Goal: Information Seeking & Learning: Find specific fact

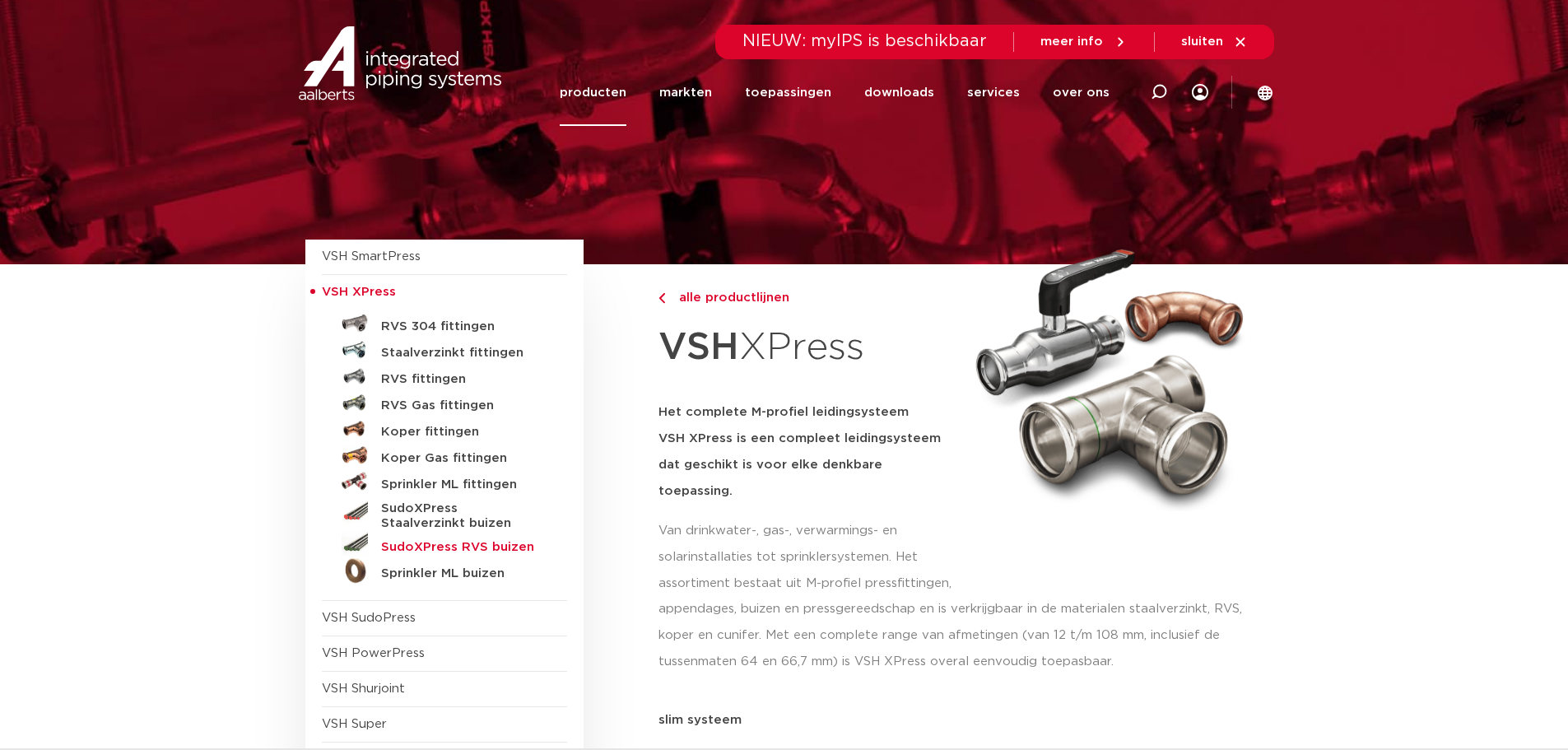
click at [425, 546] on h5 "SudoXPress RVS buizen" at bounding box center [463, 548] width 163 height 15
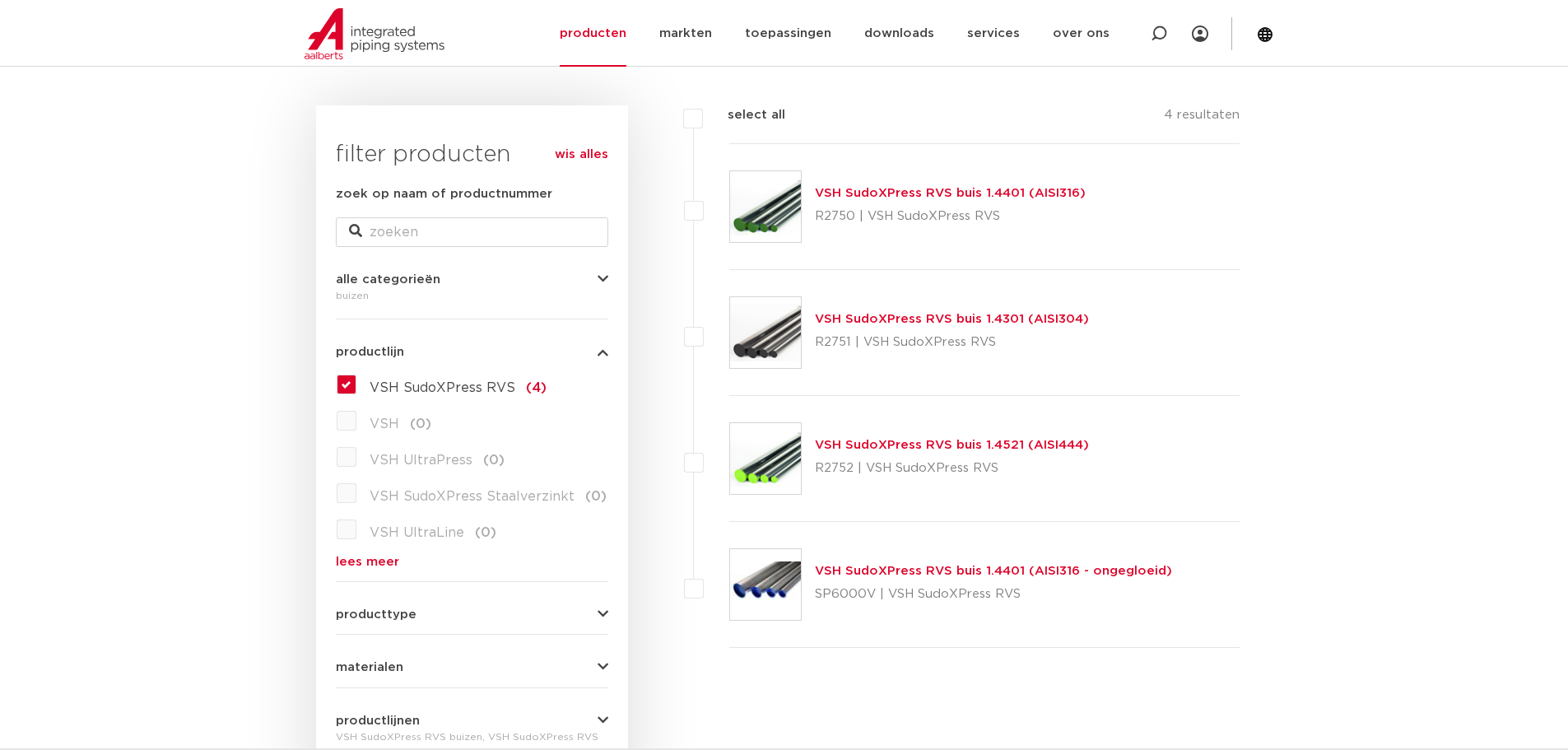
scroll to position [247, 0]
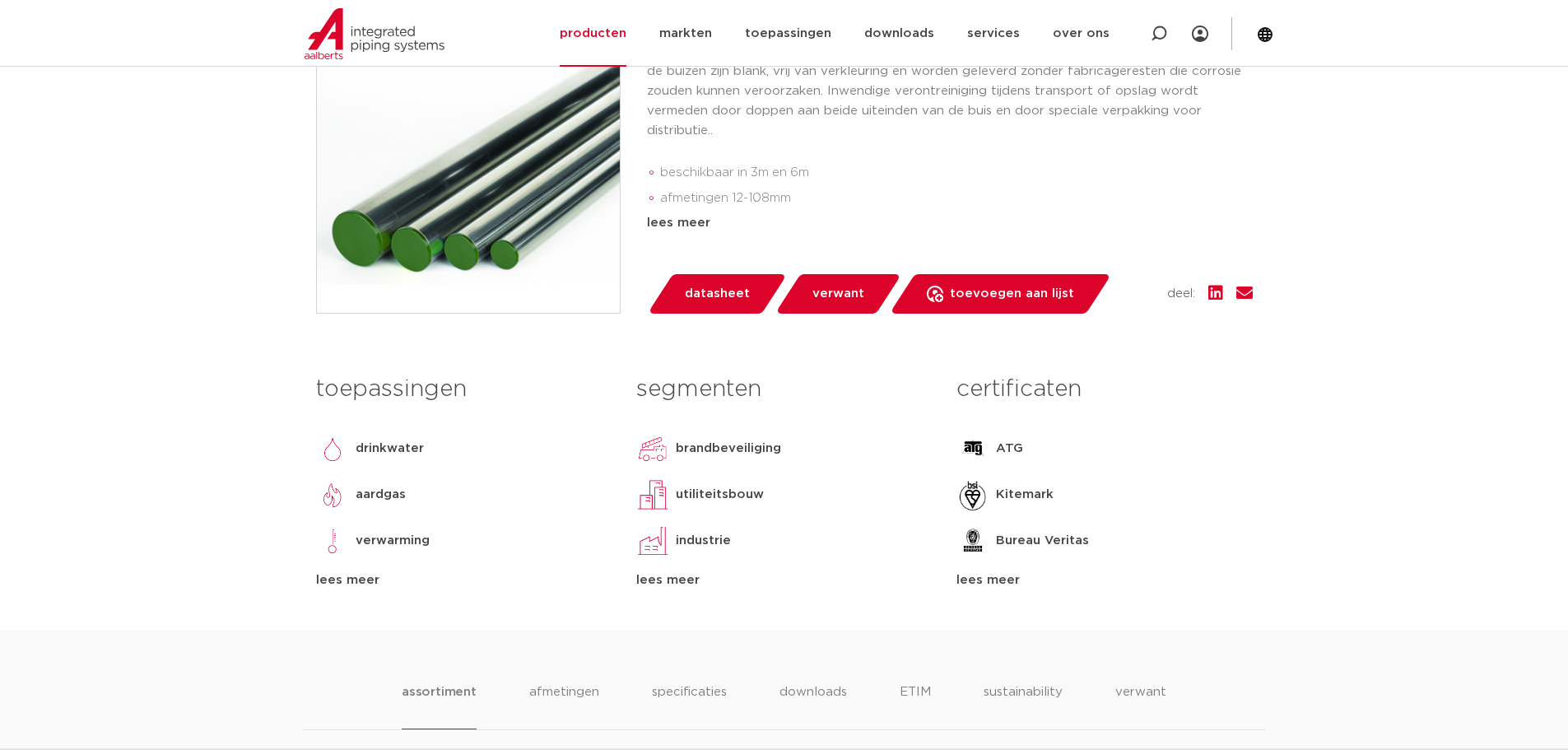
scroll to position [412, 0]
click at [998, 590] on div "lees meer" at bounding box center [1104, 580] width 296 height 20
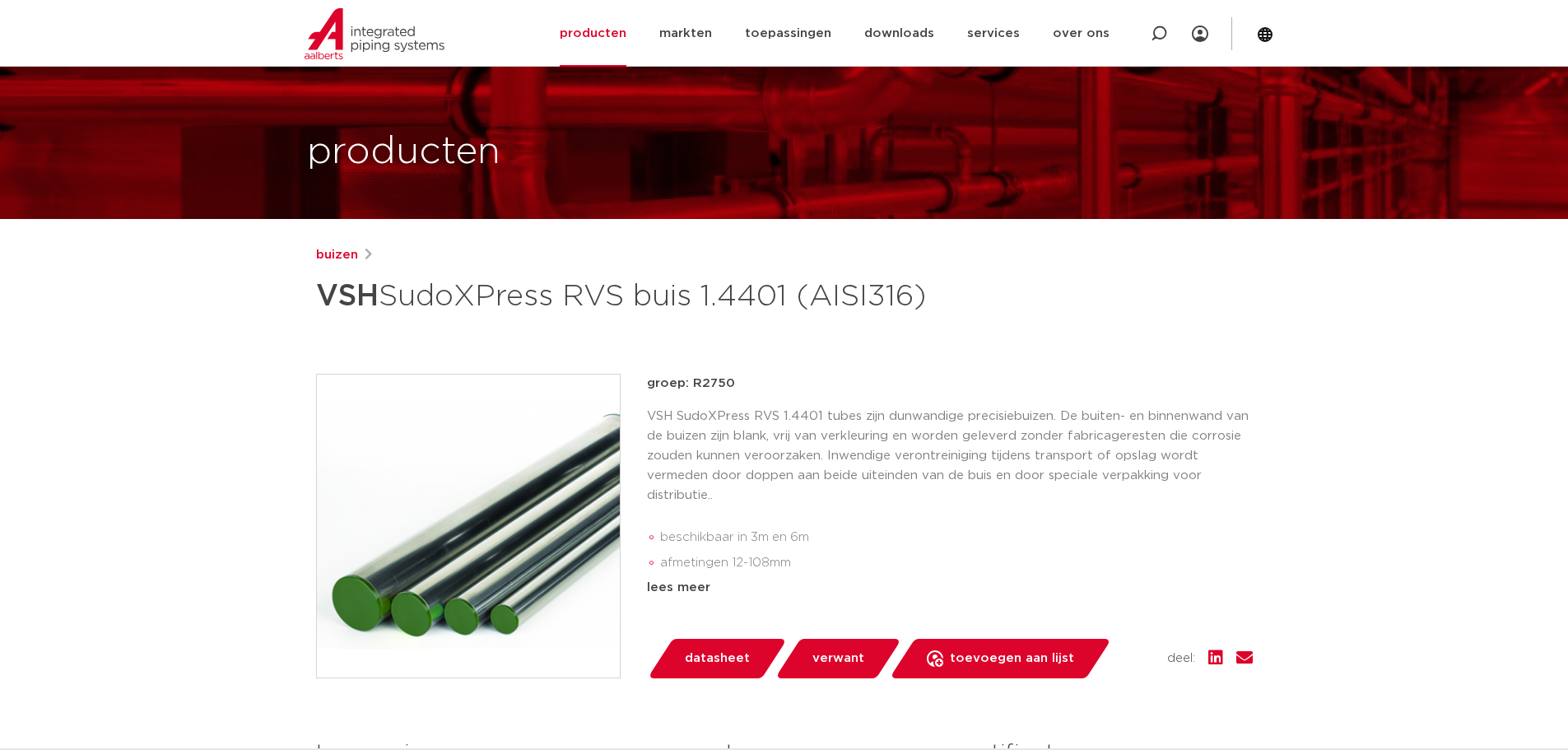
scroll to position [82, 0]
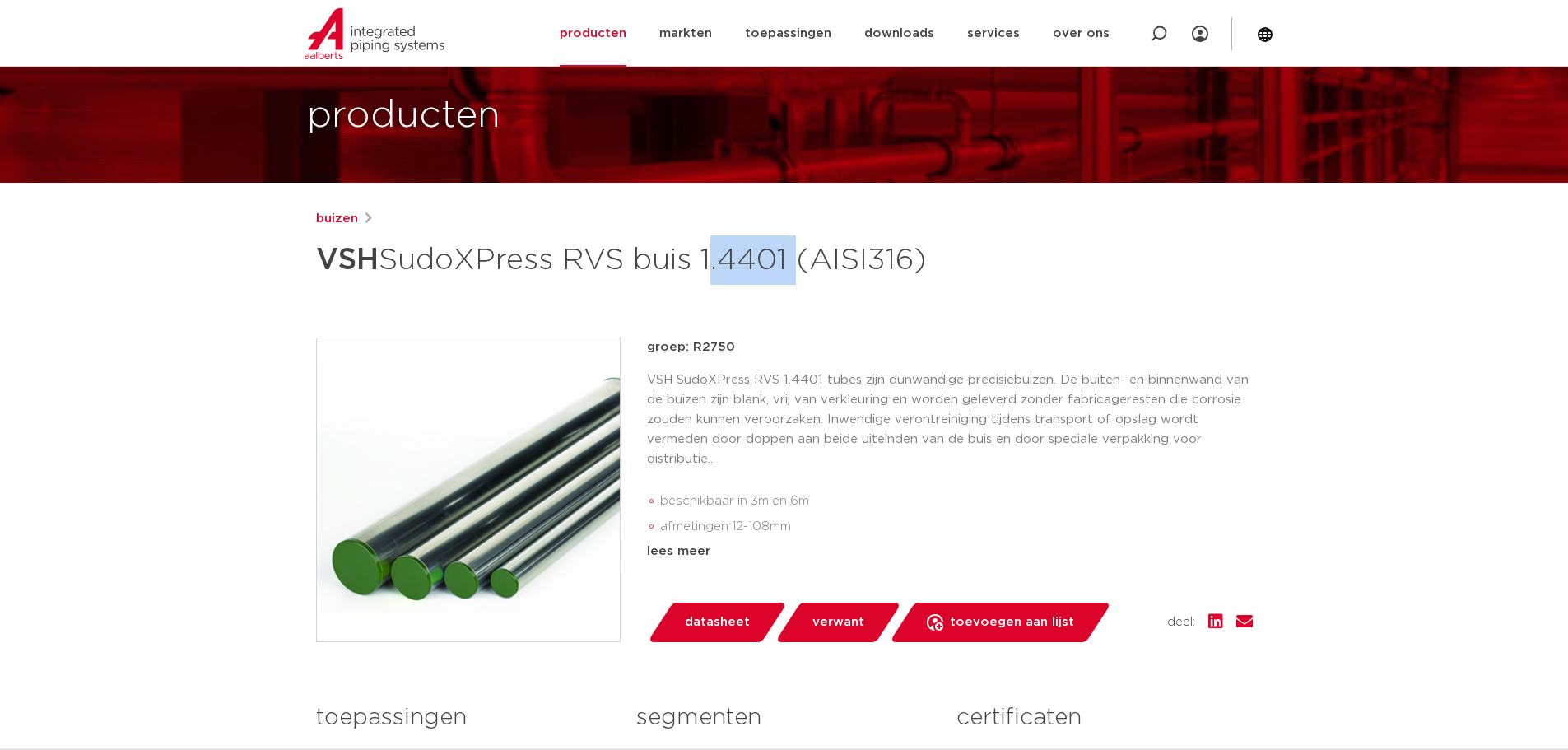
drag, startPoint x: 710, startPoint y: 257, endPoint x: 797, endPoint y: 262, distance: 87.1
click at [797, 262] on h1 "VSH SudoXPress RVS buis 1.4401 (AISI316)" at bounding box center [625, 259] width 618 height 49
copy h1 "1.4401"
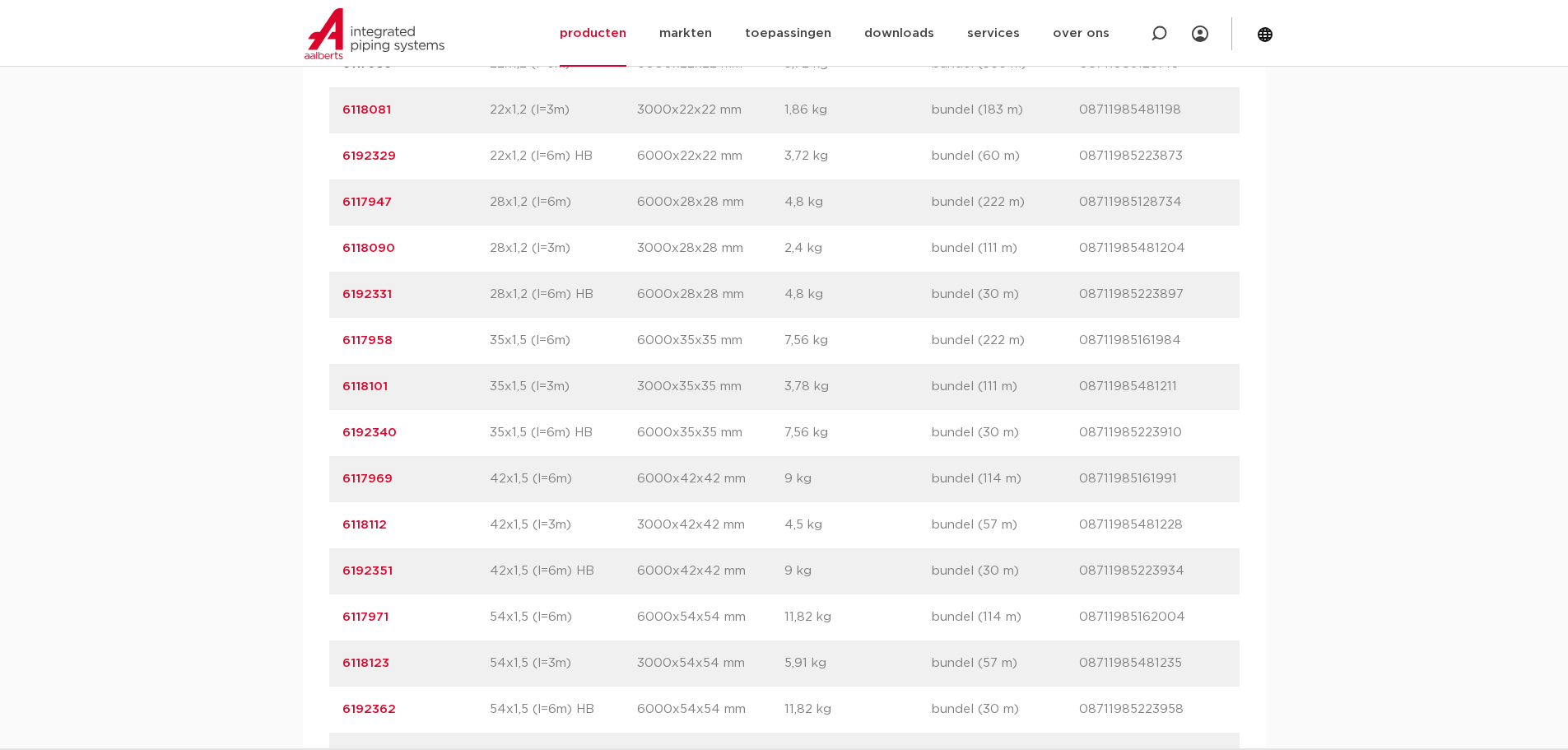
scroll to position [2882, 0]
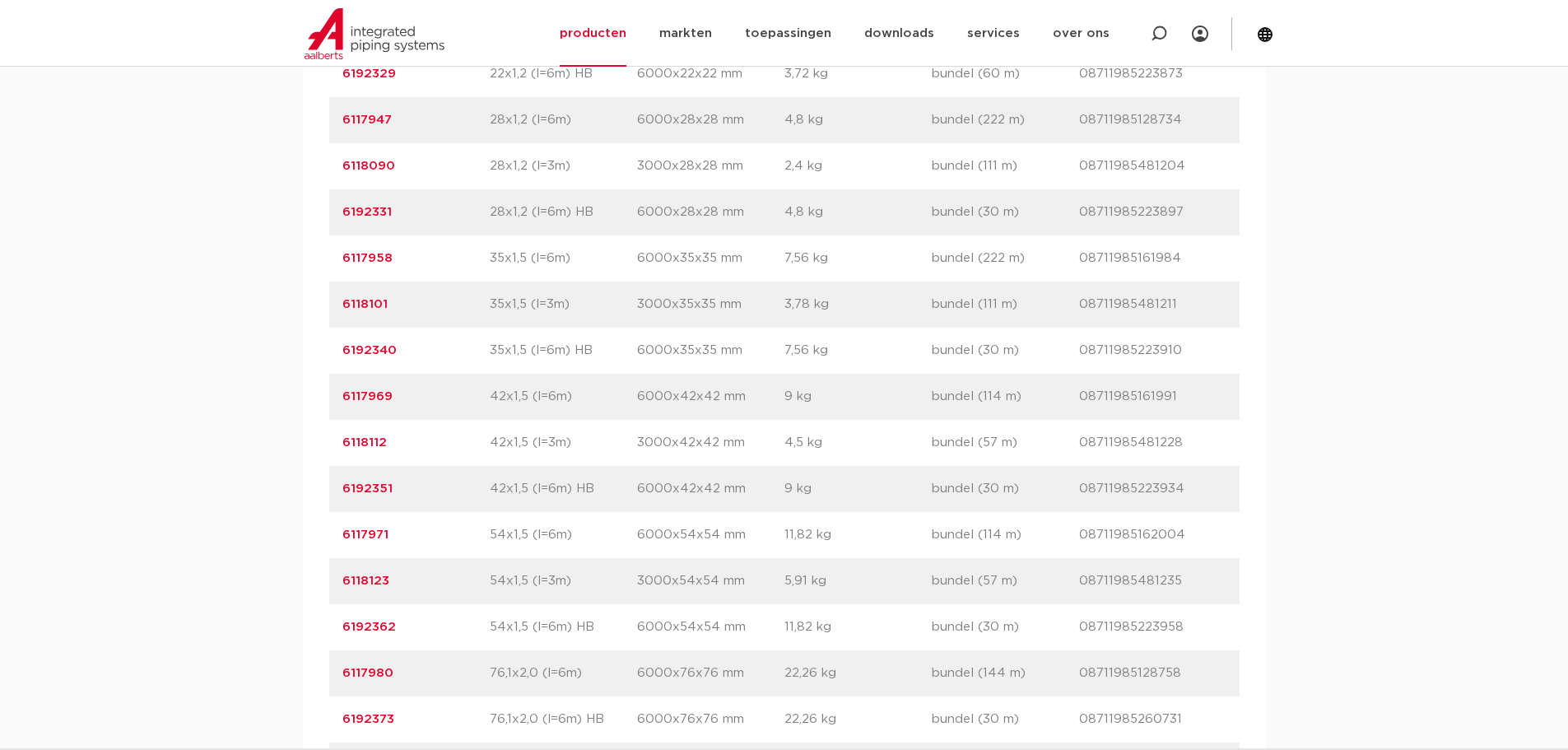
drag, startPoint x: 401, startPoint y: 391, endPoint x: 311, endPoint y: 390, distance: 90.0
click at [311, 390] on div "artikelnummer afmeting afmetingen gewicht verpakking gtin artikelnummer 6117914…" at bounding box center [784, 281] width 963 height 1318
copy link "6192340"
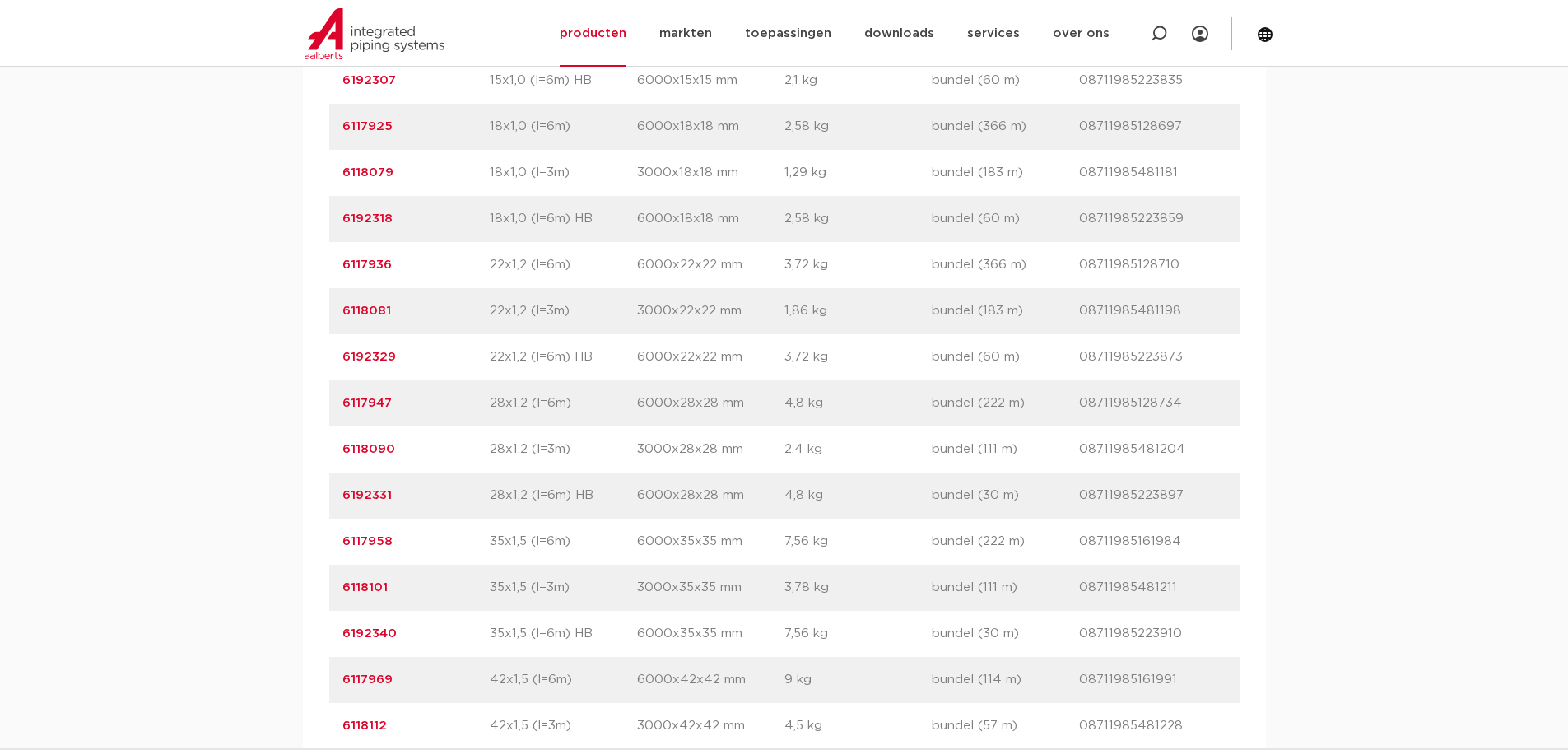
scroll to position [2635, 0]
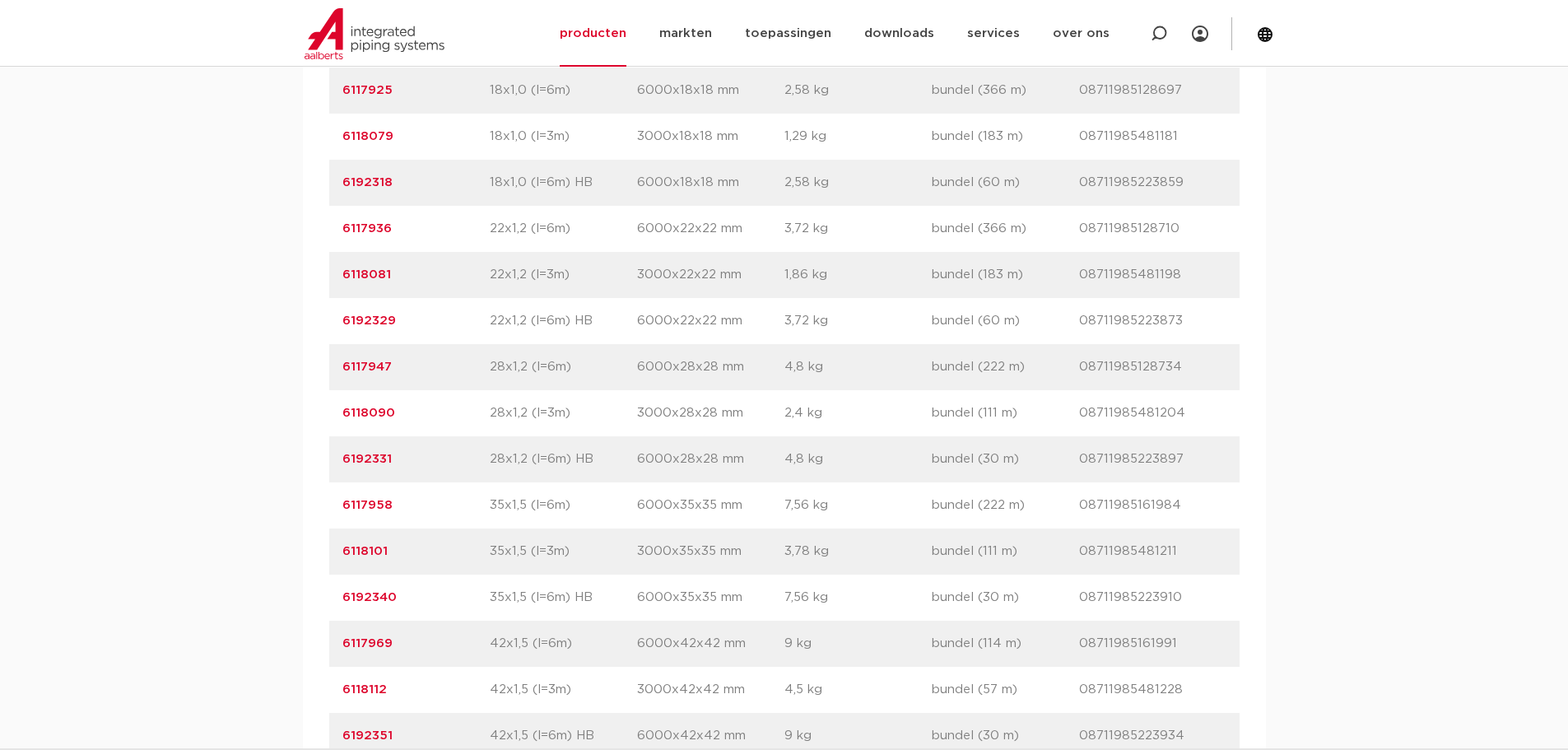
drag, startPoint x: 407, startPoint y: 544, endPoint x: 324, endPoint y: 549, distance: 83.2
click at [324, 549] on div "artikelnummer afmeting afmetingen gewicht verpakking gtin artikelnummer 6117914…" at bounding box center [784, 529] width 963 height 1318
copy link "6117958"
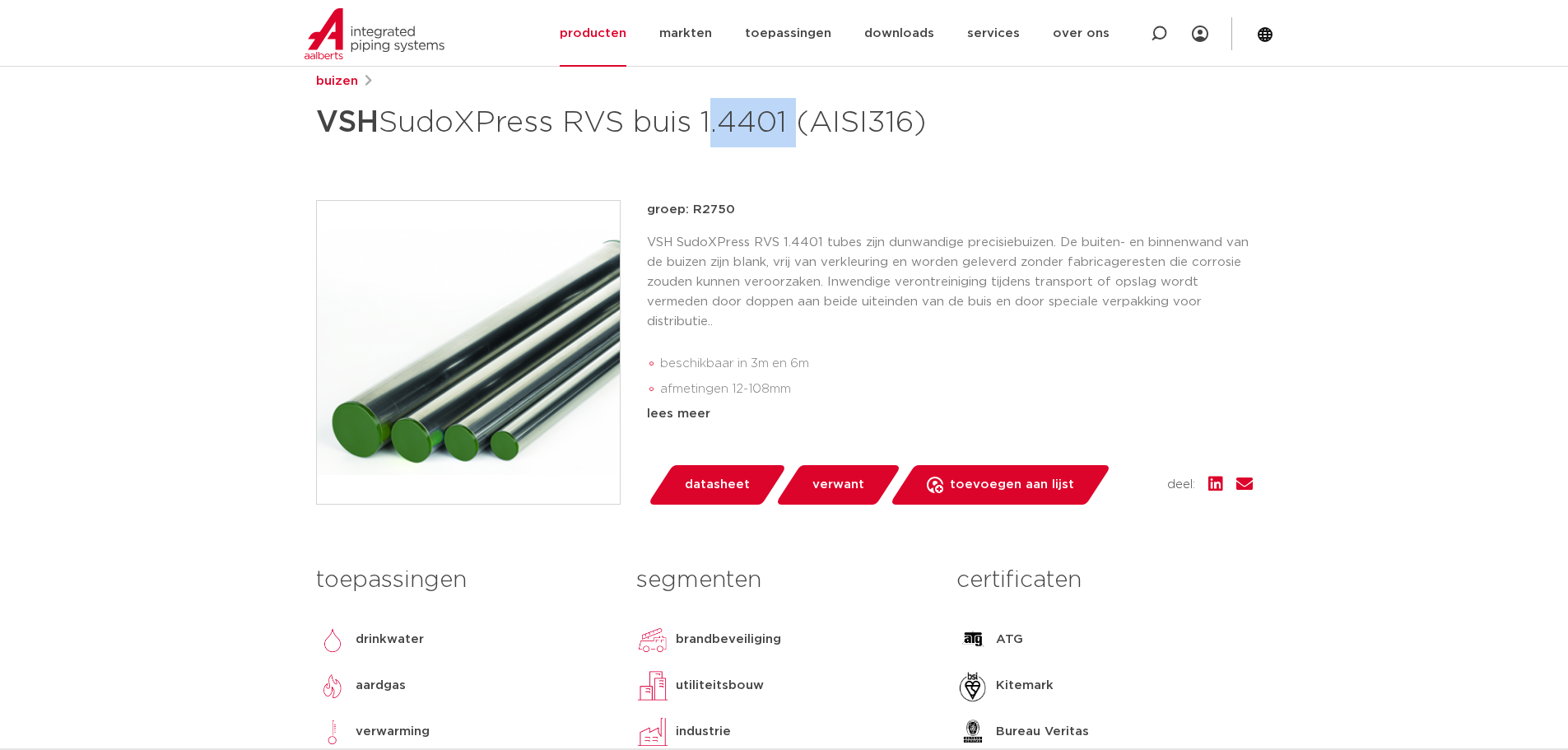
scroll to position [247, 0]
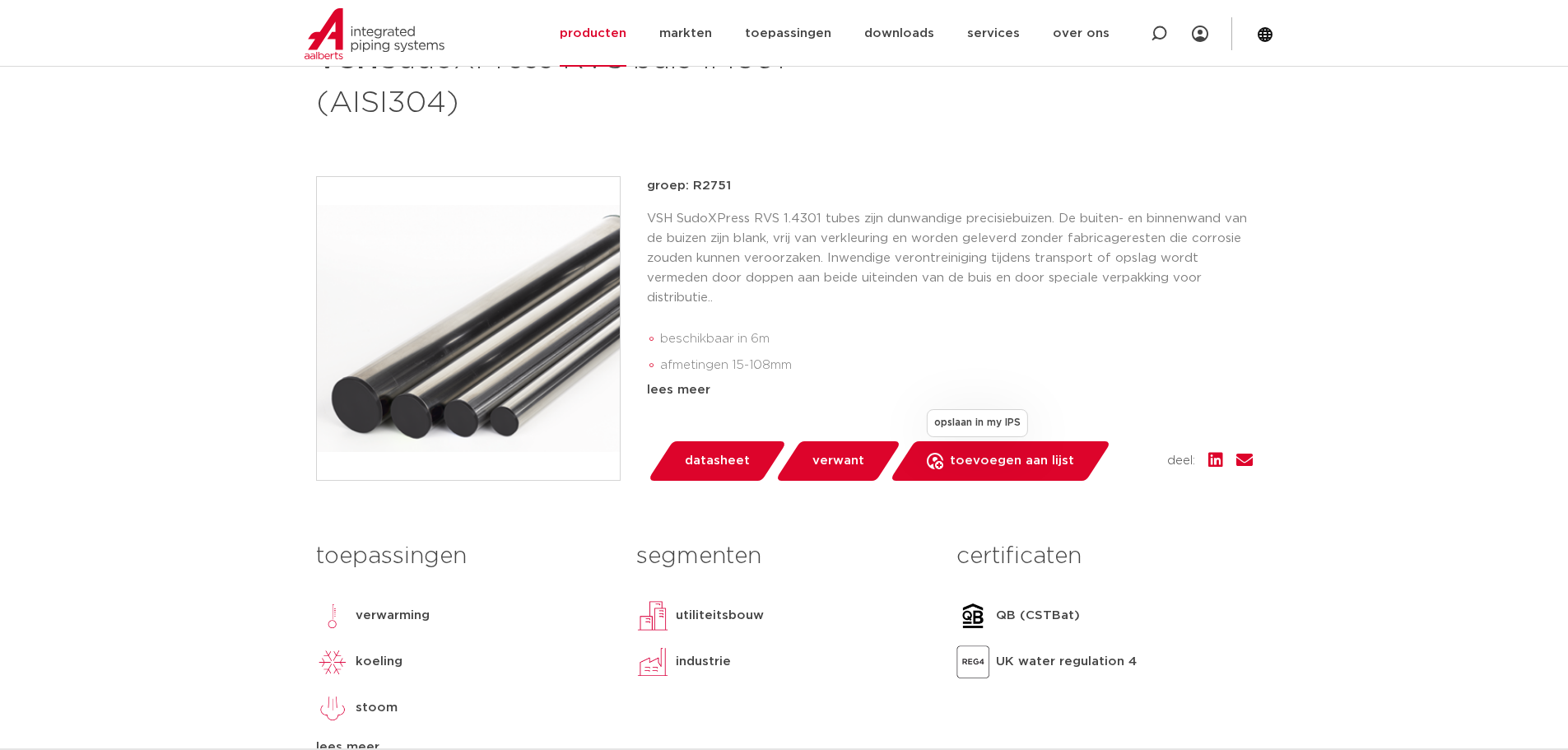
scroll to position [247, 0]
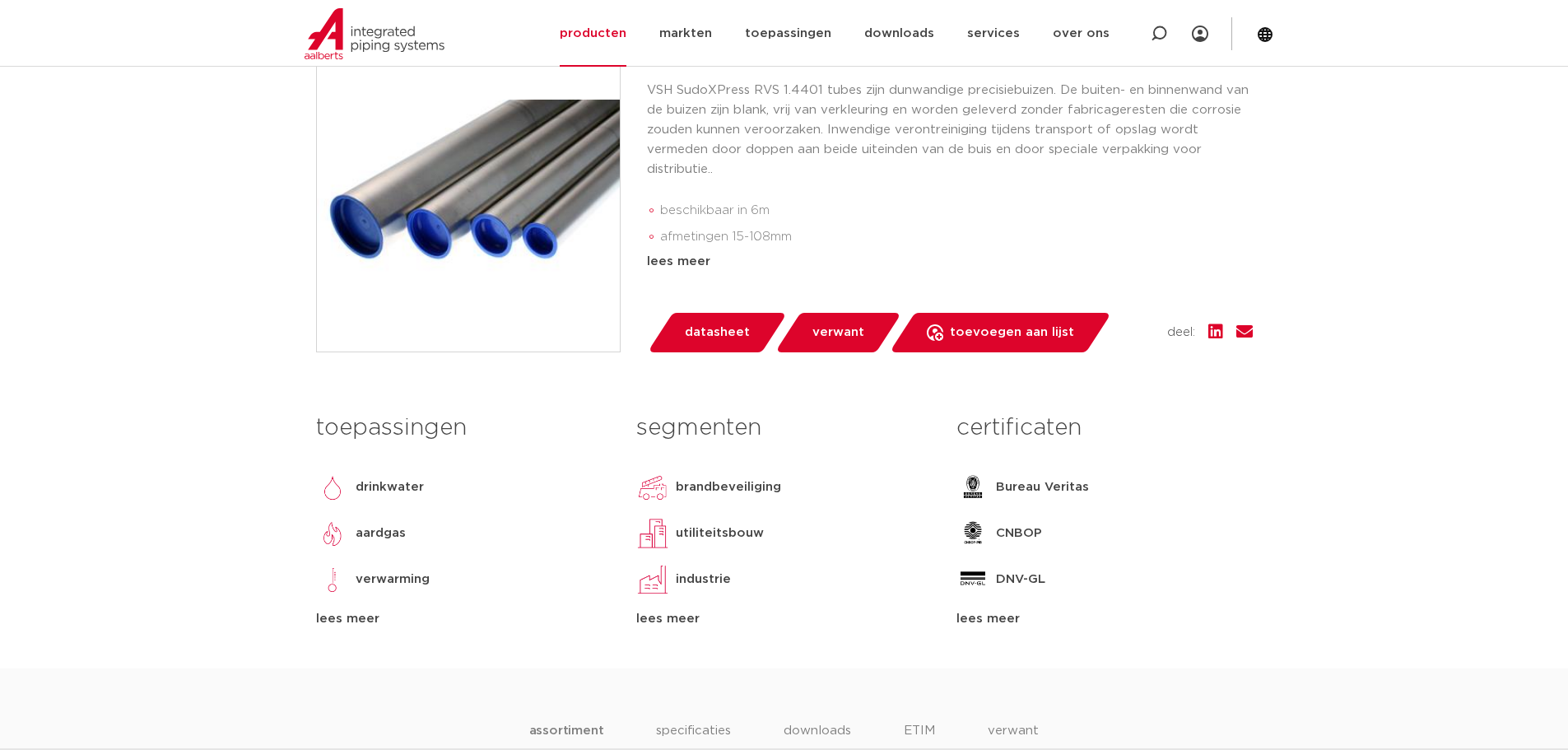
click at [1010, 614] on div "lees meer" at bounding box center [1104, 619] width 296 height 20
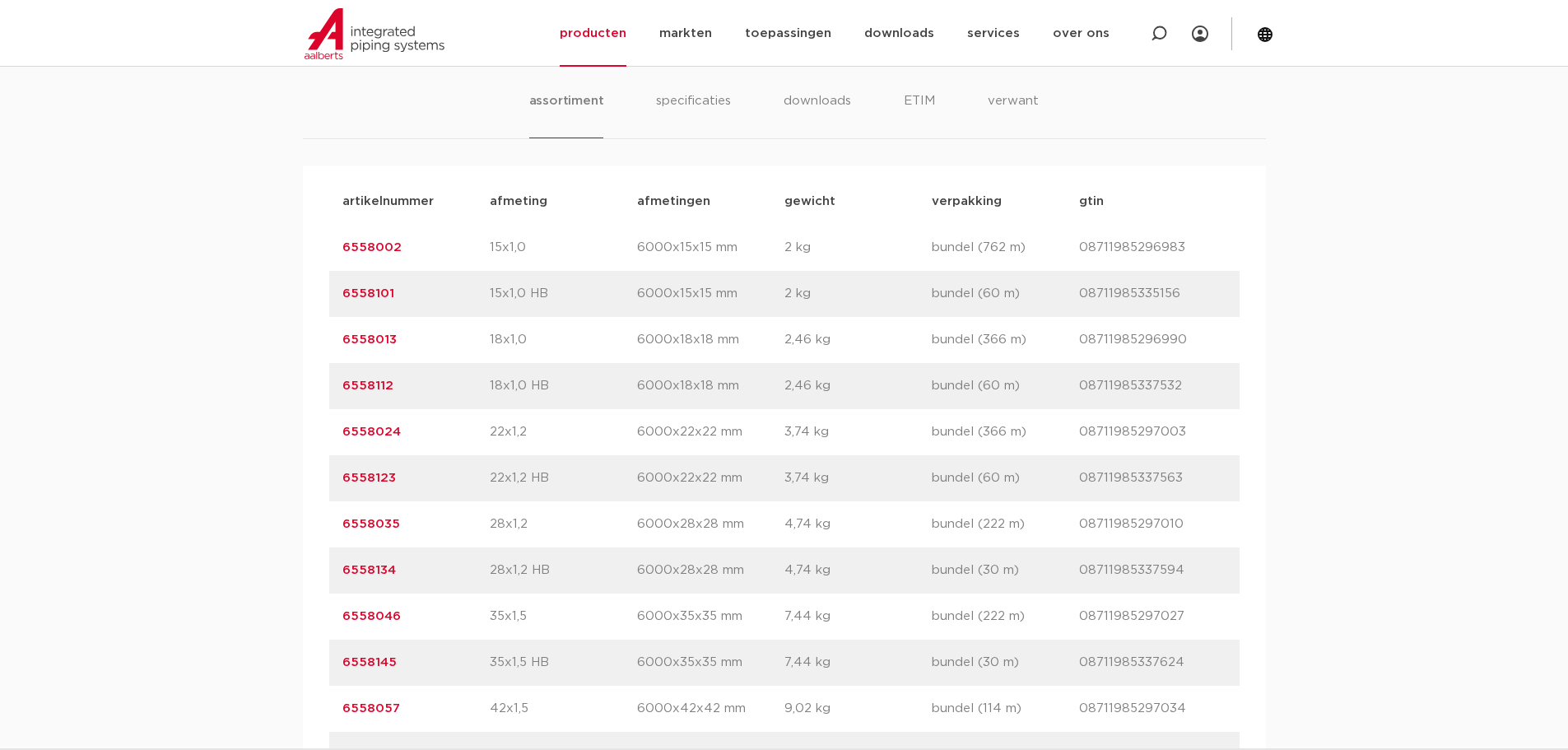
scroll to position [2553, 0]
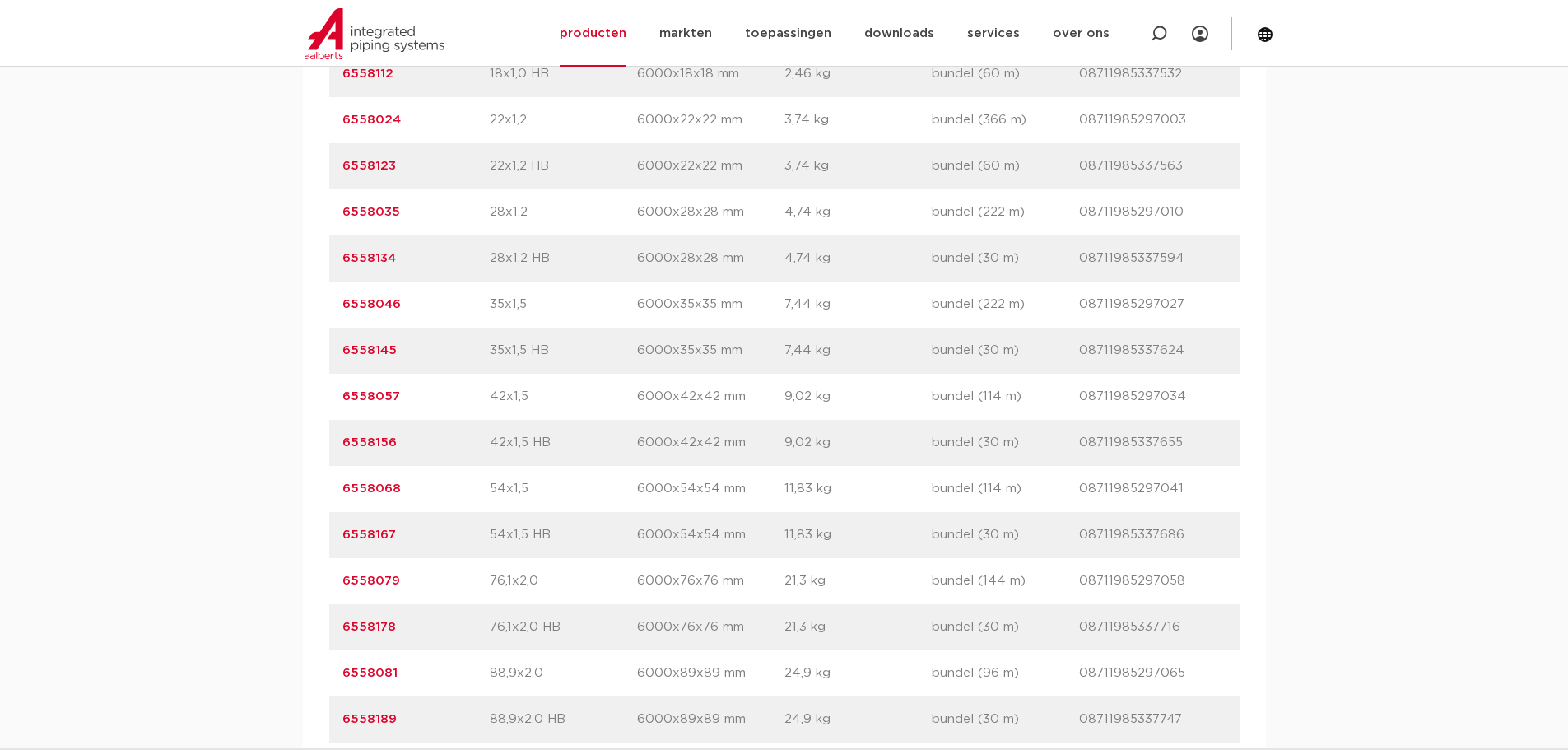
drag, startPoint x: 373, startPoint y: 353, endPoint x: 322, endPoint y: 355, distance: 51.0
click at [322, 355] on div "artikelnummer afmeting afmetingen gewicht verpakking gtin artikelnummer 6558002…" at bounding box center [784, 351] width 963 height 994
copy link "6558145"
drag, startPoint x: 406, startPoint y: 304, endPoint x: 325, endPoint y: 302, distance: 81.0
click at [325, 302] on div "artikelnummer afmeting afmetingen gewicht verpakking gtin artikelnummer 6558002…" at bounding box center [784, 351] width 963 height 994
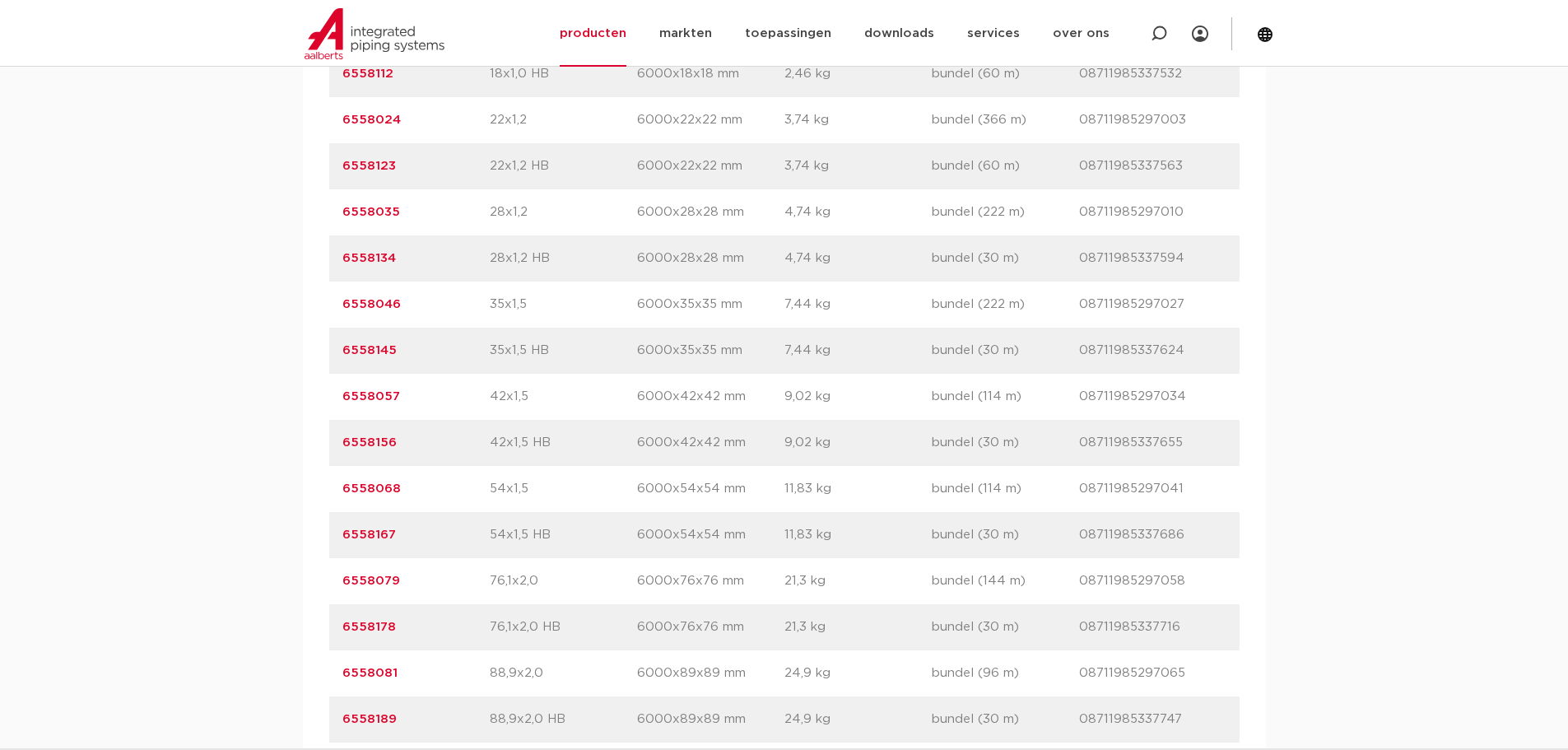
copy link "6558046"
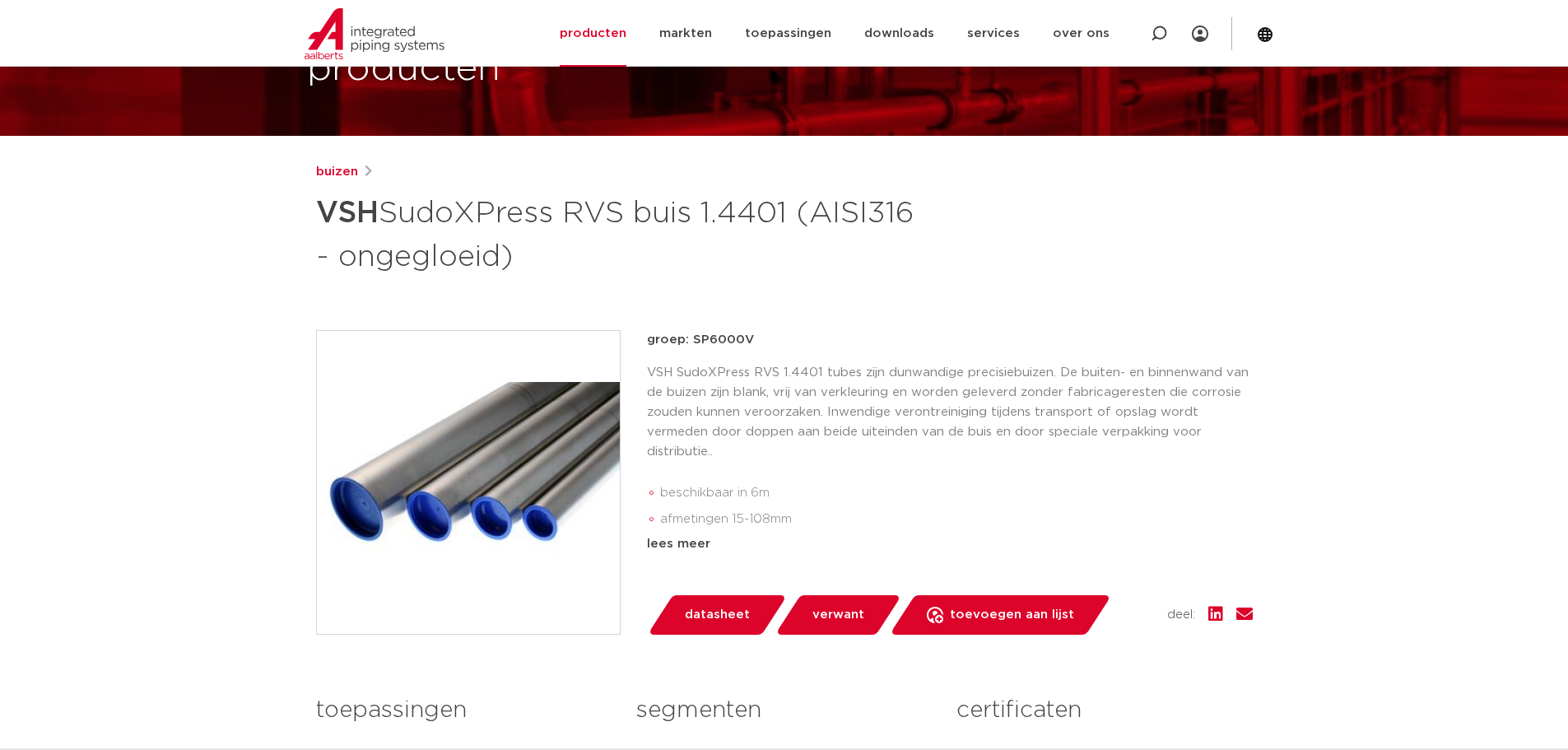
scroll to position [165, 0]
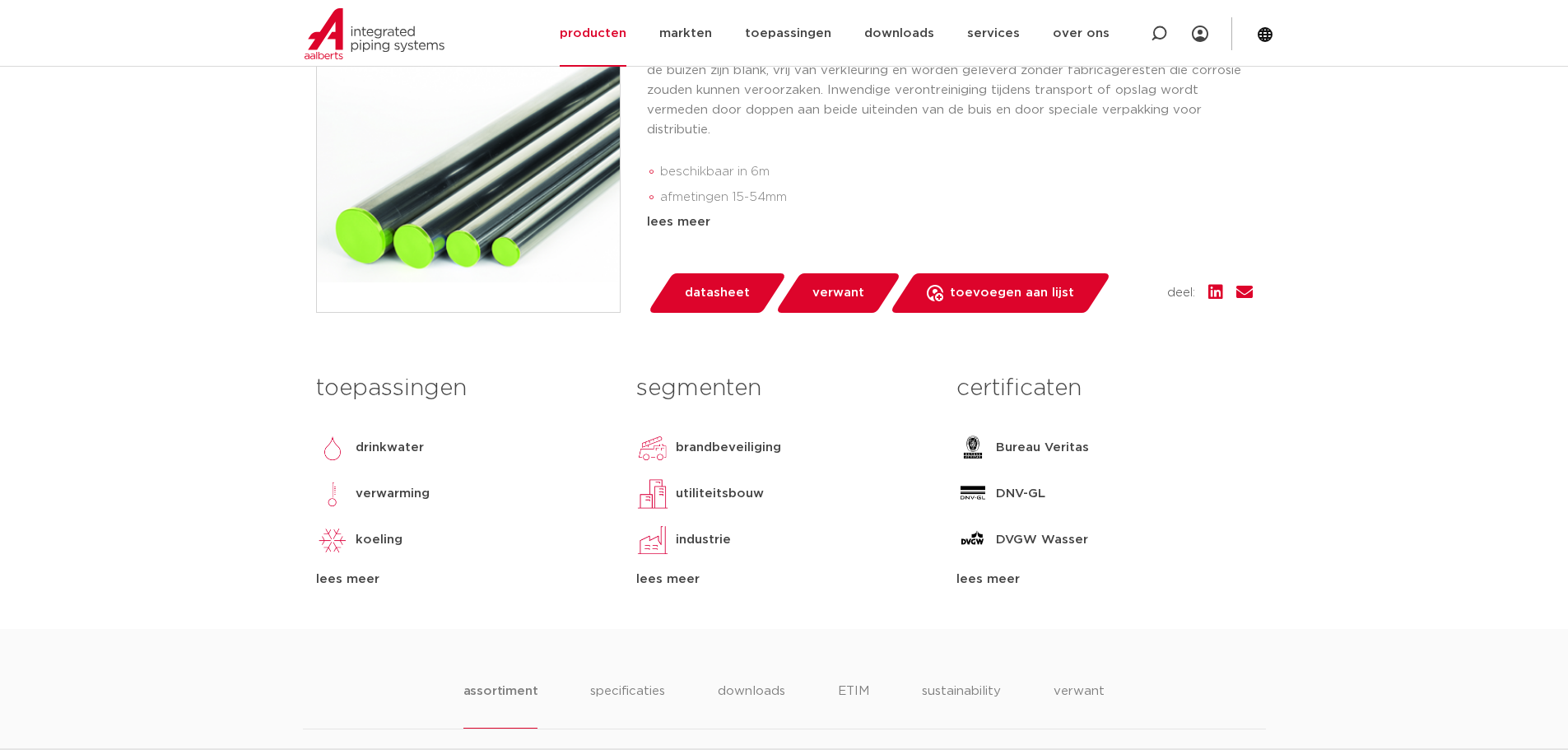
click at [1005, 590] on div "lees meer" at bounding box center [1104, 580] width 296 height 20
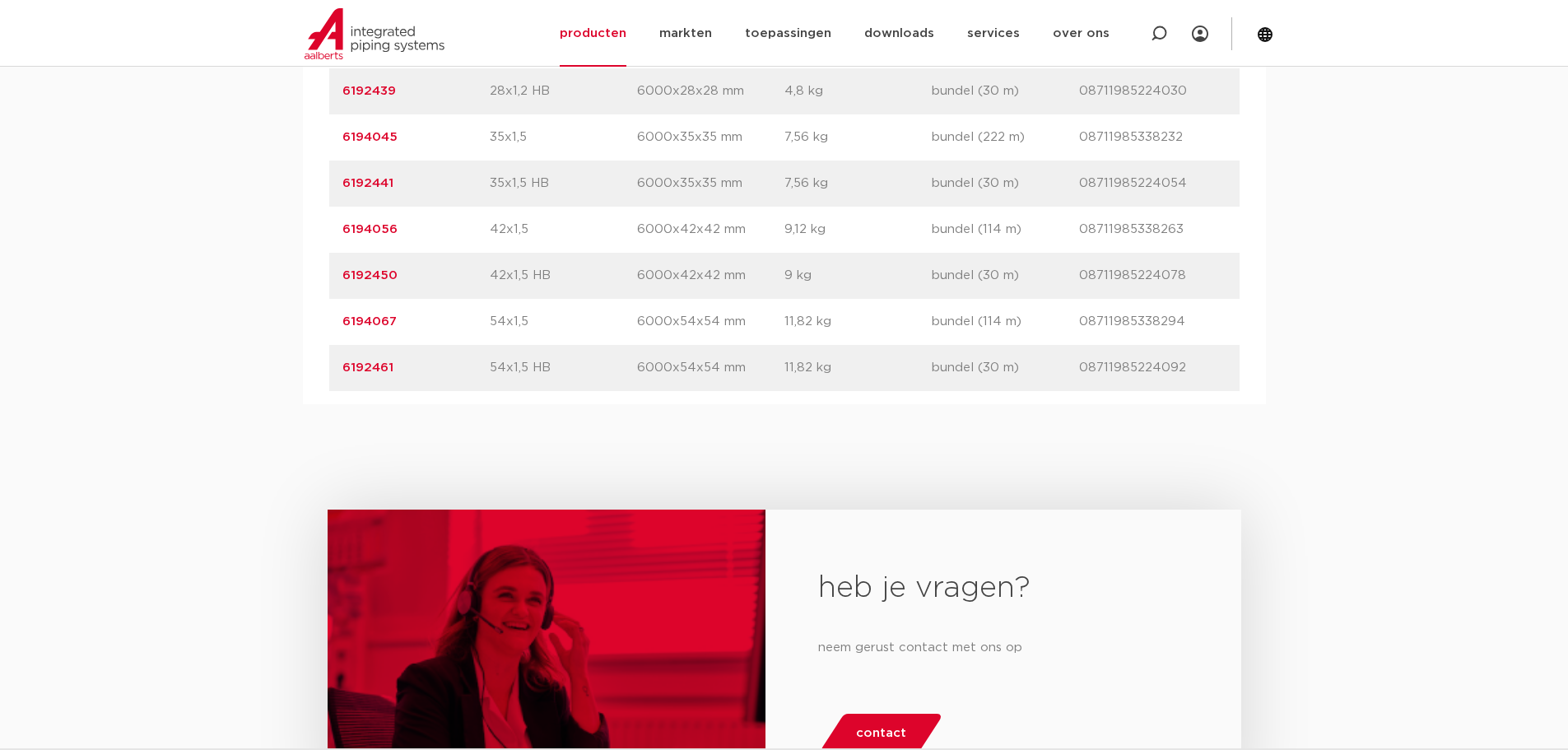
scroll to position [2059, 0]
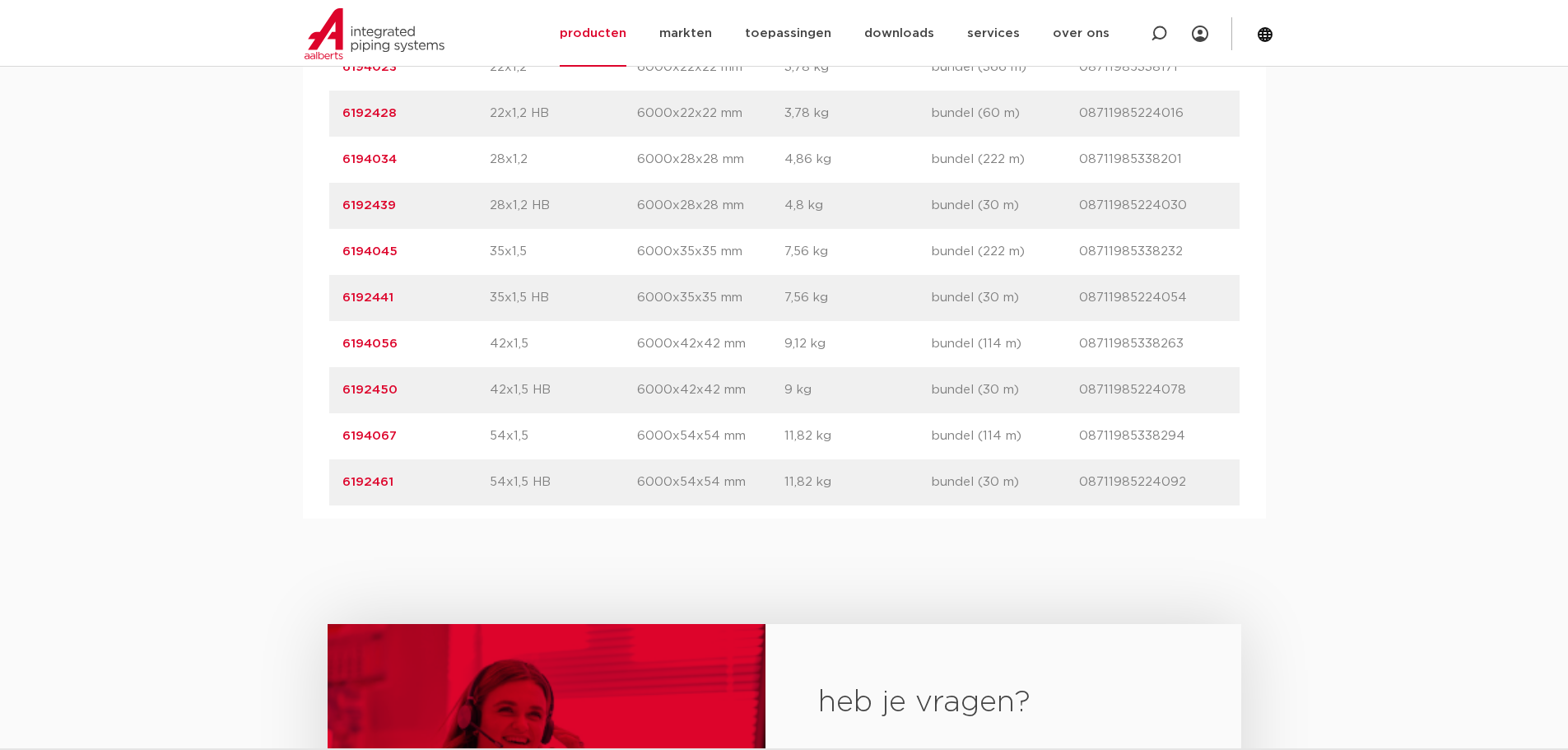
drag, startPoint x: 413, startPoint y: 338, endPoint x: 332, endPoint y: 342, distance: 81.1
click at [332, 321] on div "artikelnummer 6192441 afmeting 35x1,5 HB [GEOGRAPHIC_DATA] 6000x35x35 mm gewich…" at bounding box center [784, 298] width 910 height 46
drag, startPoint x: 396, startPoint y: 294, endPoint x: 340, endPoint y: 298, distance: 56.1
click at [340, 275] on div "artikelnummer 6194045 afmeting 35x1,5 [GEOGRAPHIC_DATA] 6000x35x35 mm gewicht 7…" at bounding box center [784, 251] width 910 height 46
copy link "6194045"
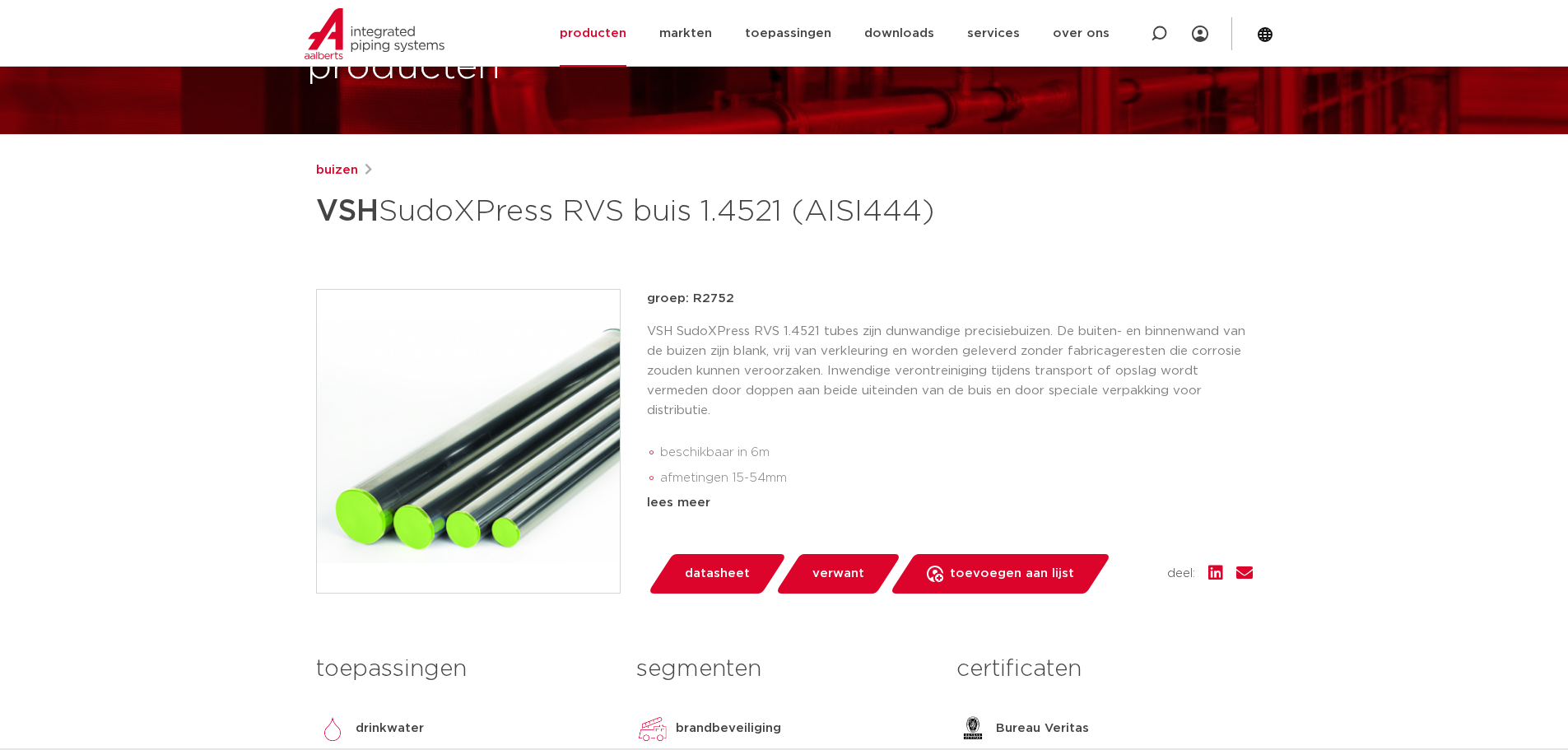
scroll to position [165, 0]
